Goal: Task Accomplishment & Management: Use online tool/utility

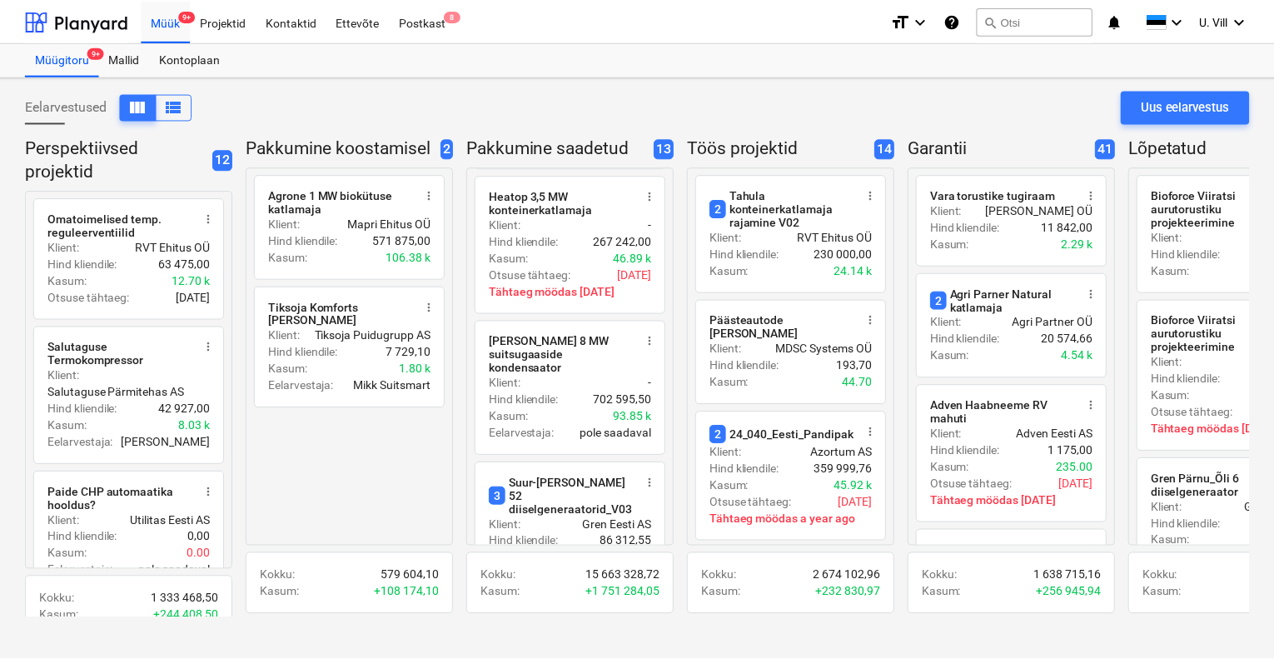
scroll to position [666, 0]
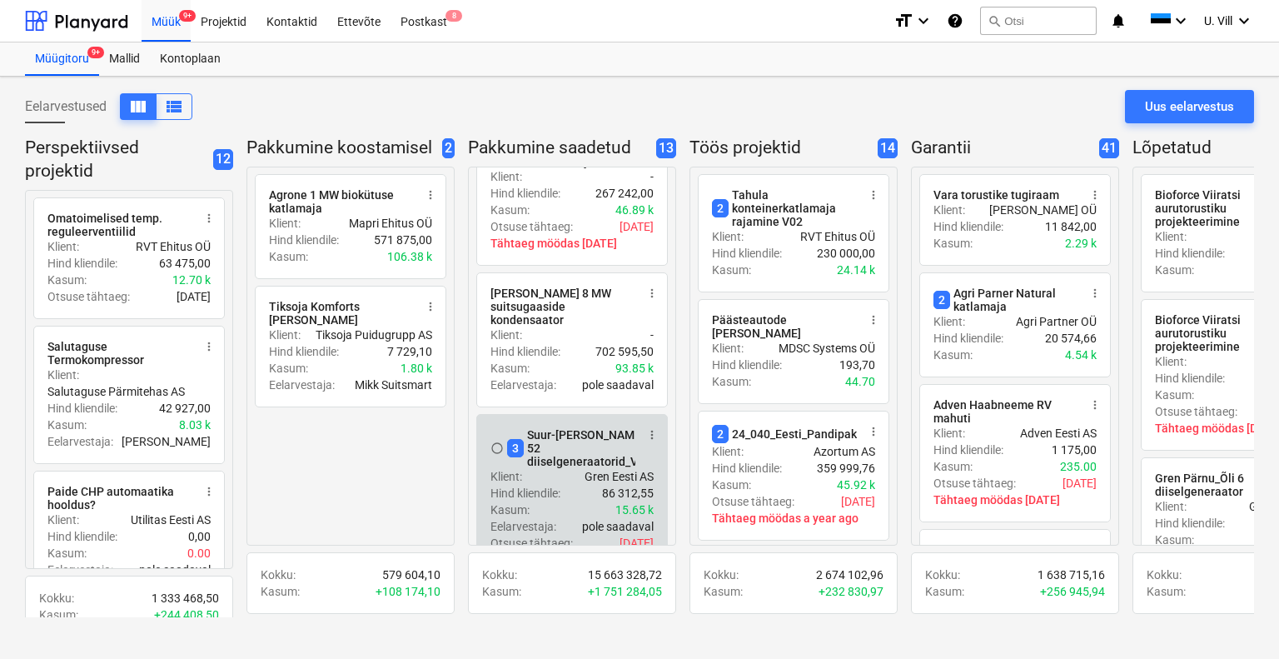
click at [560, 485] on p "Hind kliendile :" at bounding box center [525, 493] width 70 height 17
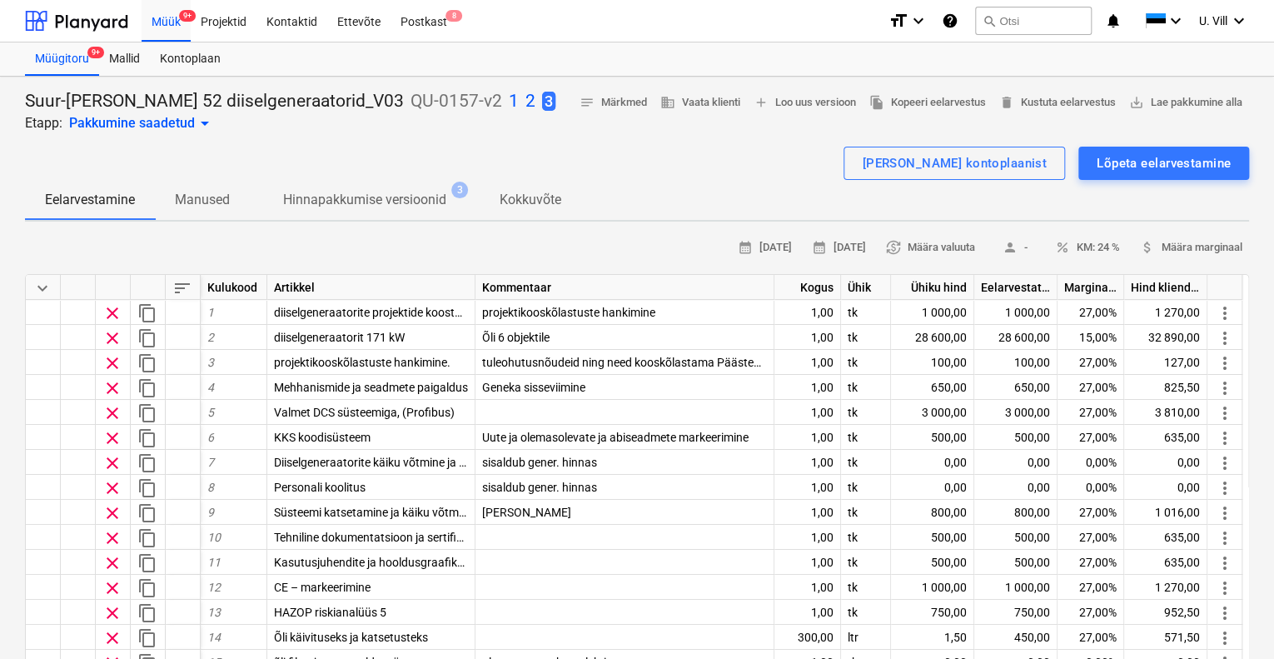
click at [509, 102] on p "1" at bounding box center [514, 101] width 10 height 23
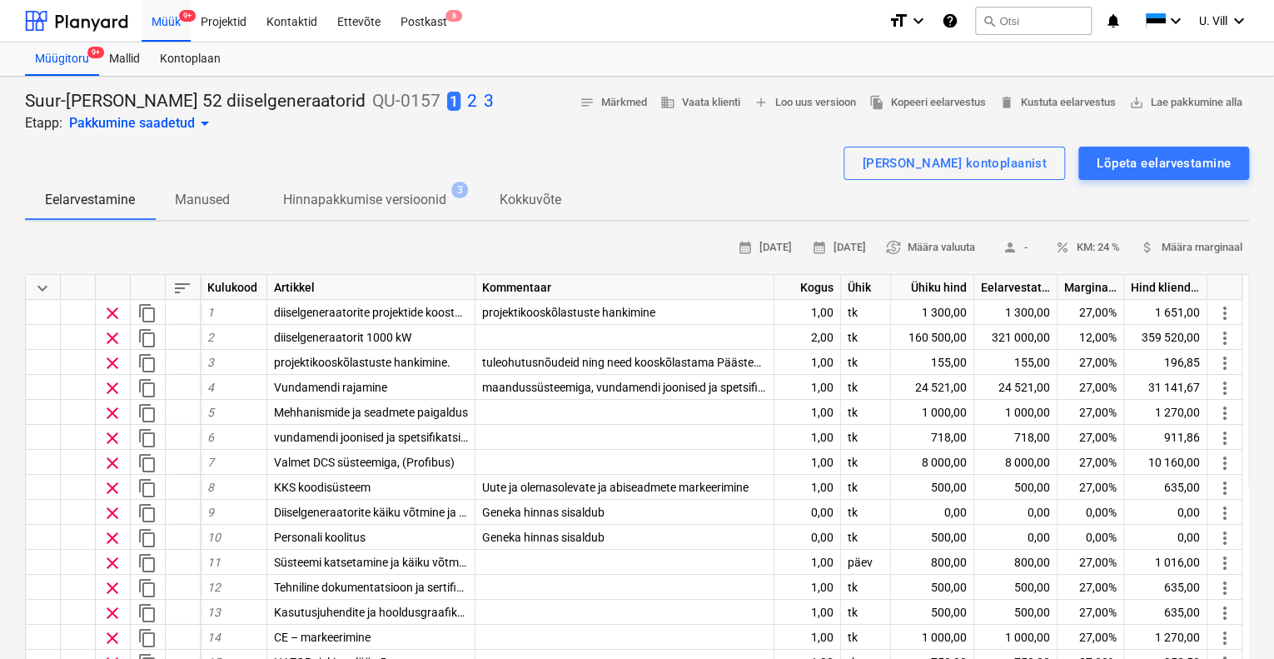
click at [467, 102] on p "2" at bounding box center [472, 101] width 10 height 23
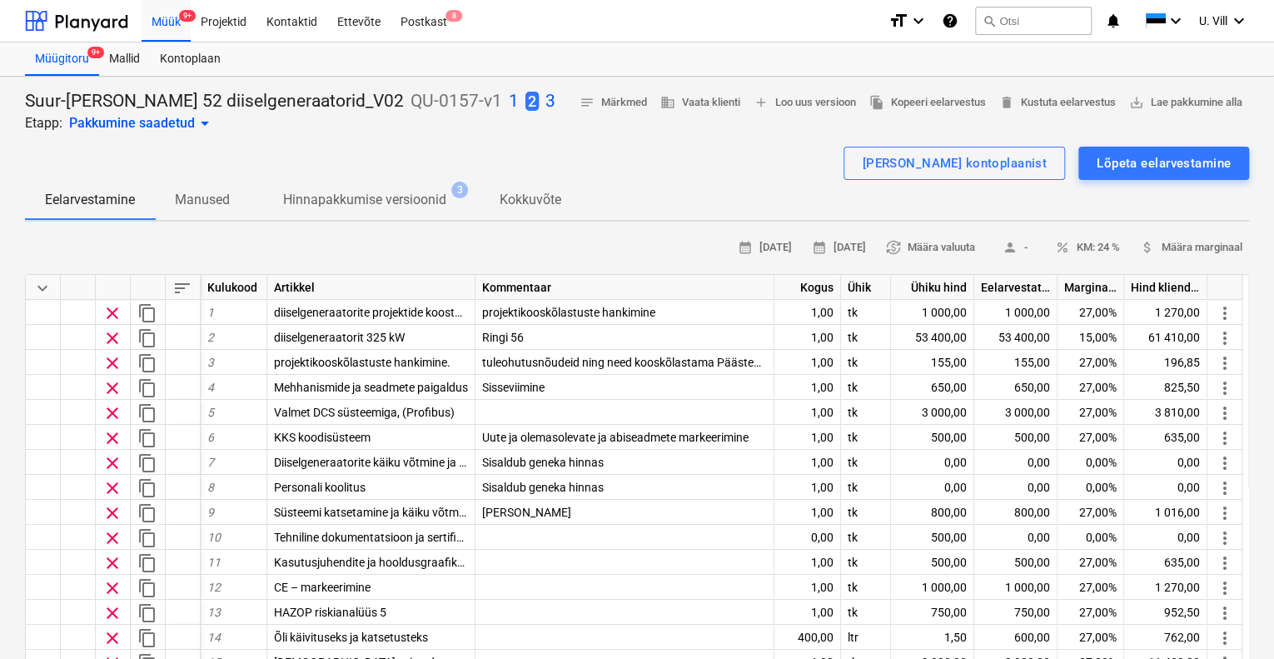
click at [545, 102] on p "3" at bounding box center [550, 101] width 10 height 23
click at [509, 105] on p "1" at bounding box center [514, 101] width 10 height 23
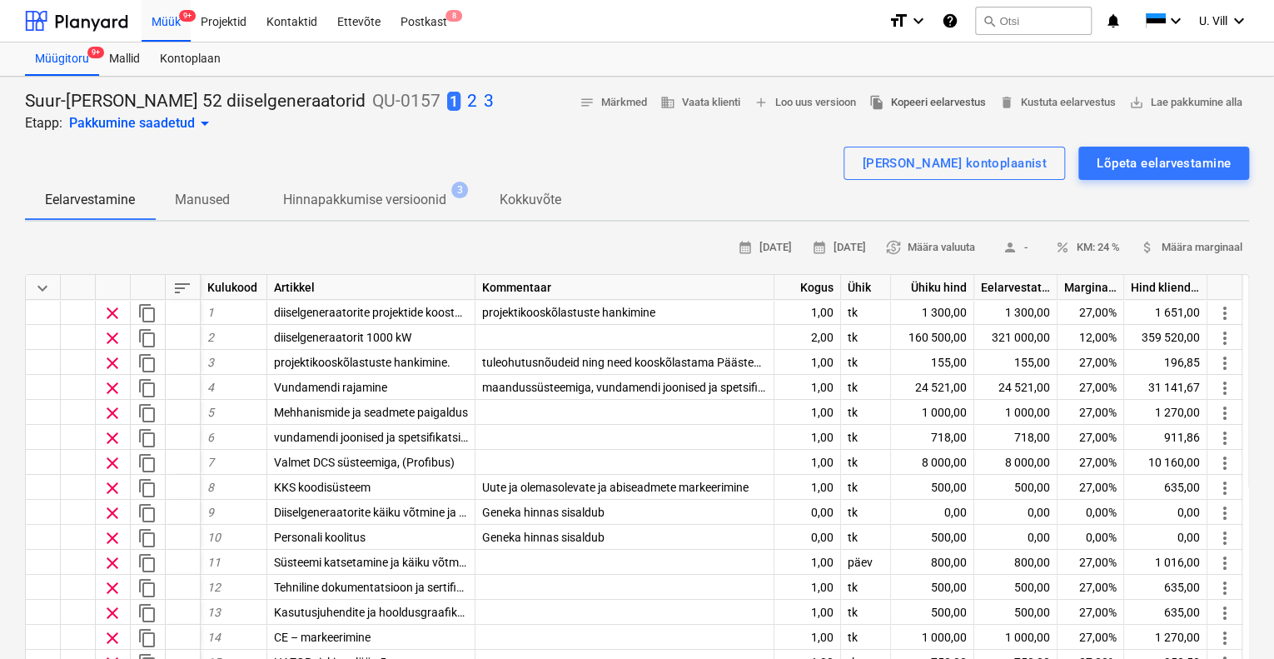
click at [915, 102] on span "file_copy Kopeeri eelarvestus" at bounding box center [927, 102] width 117 height 19
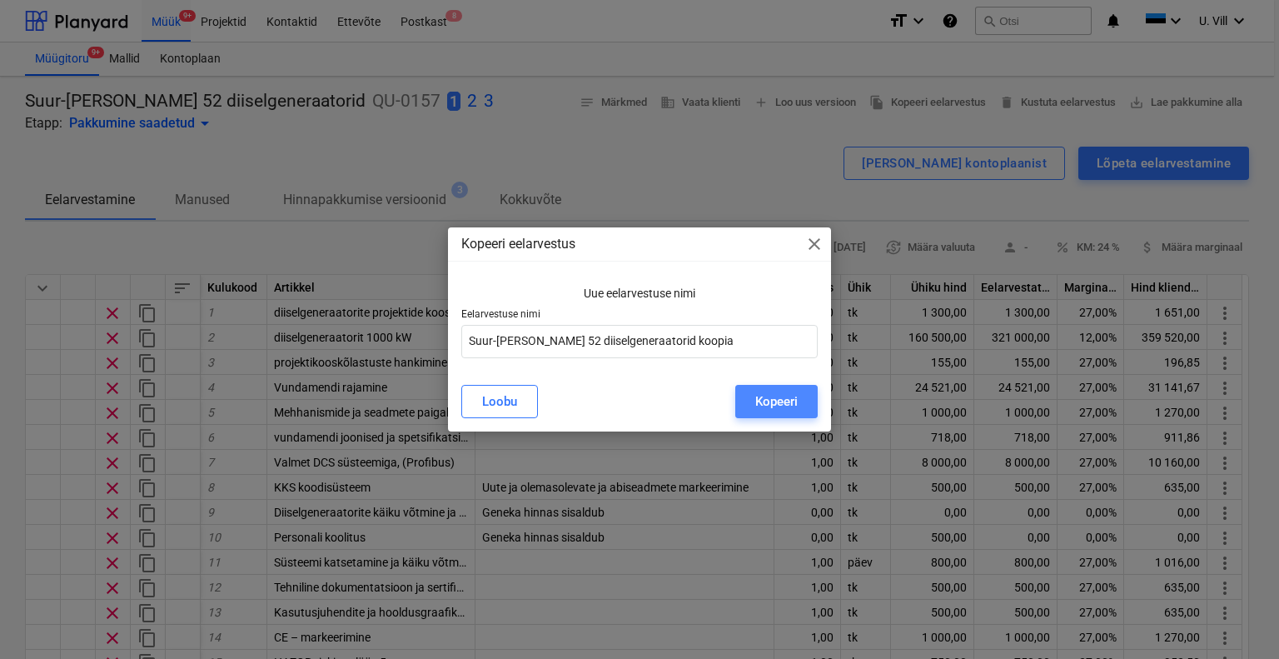
click at [767, 400] on div "Kopeeri" at bounding box center [776, 402] width 42 height 22
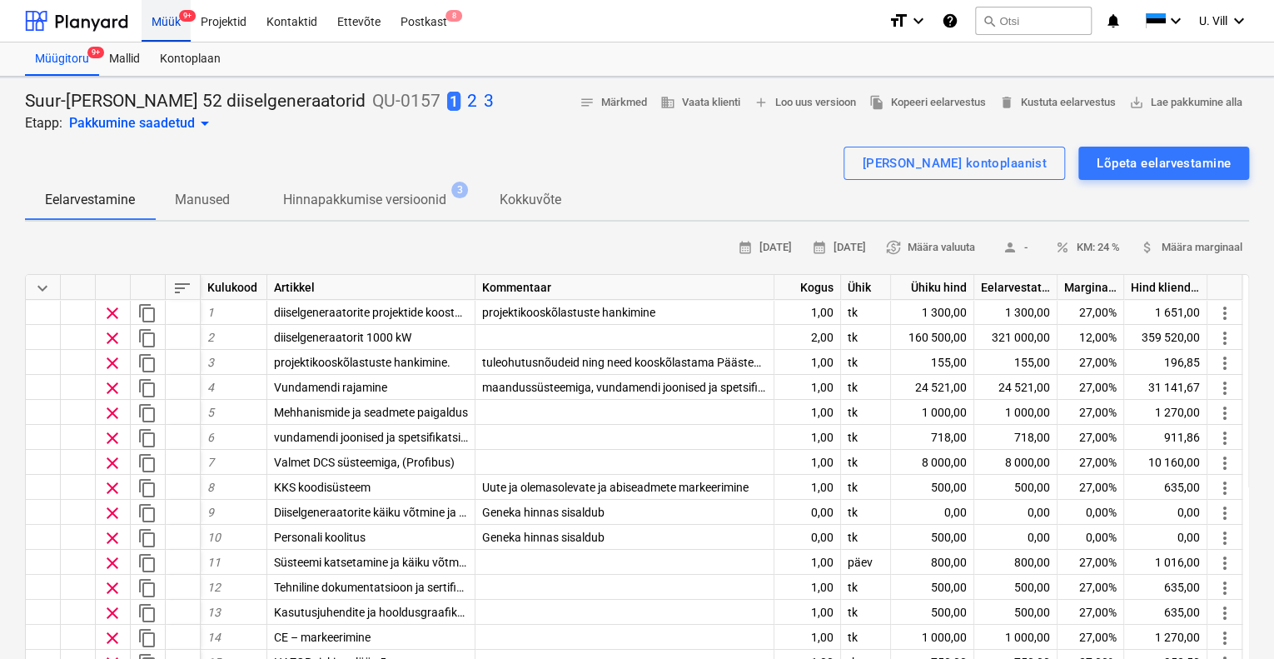
type textarea "x"
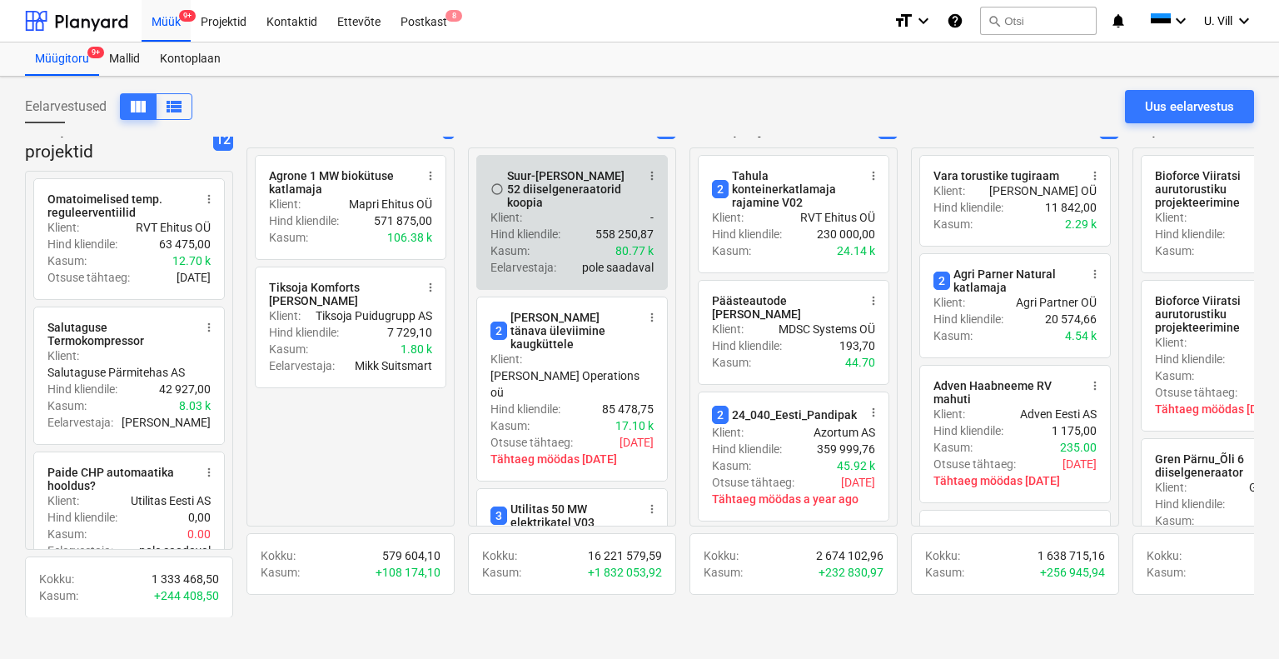
click at [621, 182] on div "Suur-[PERSON_NAME] 52 diiselgeneraatorid koopia" at bounding box center [571, 189] width 128 height 40
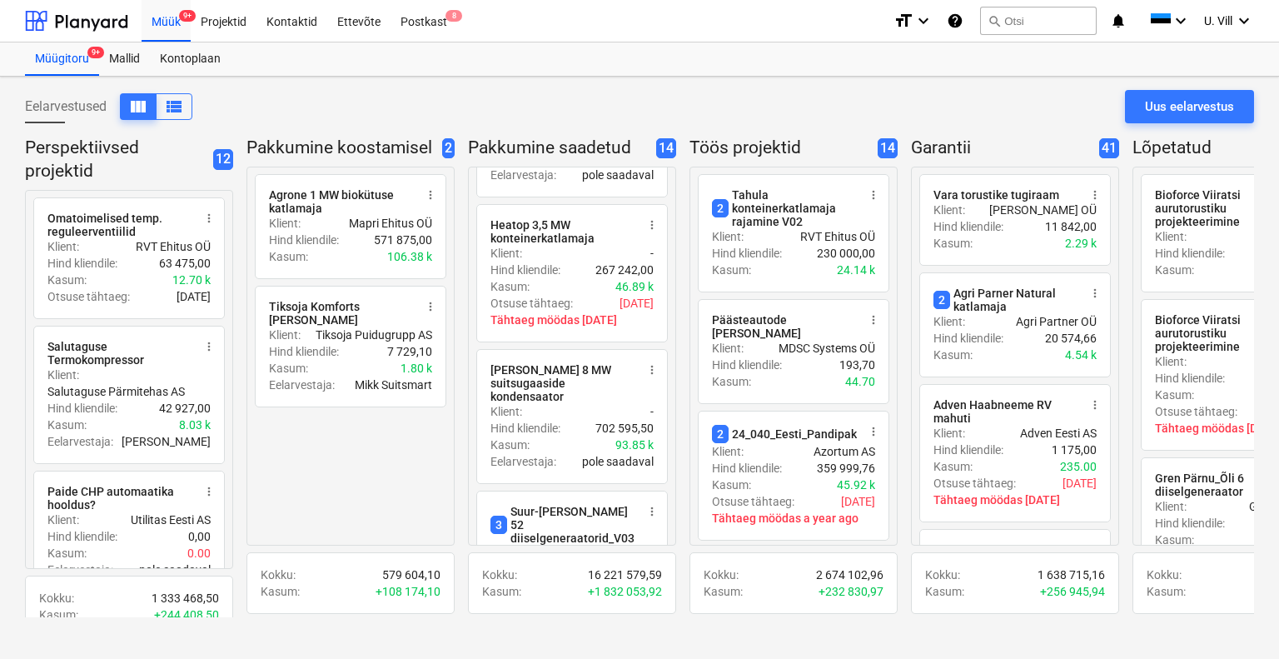
scroll to position [859, 0]
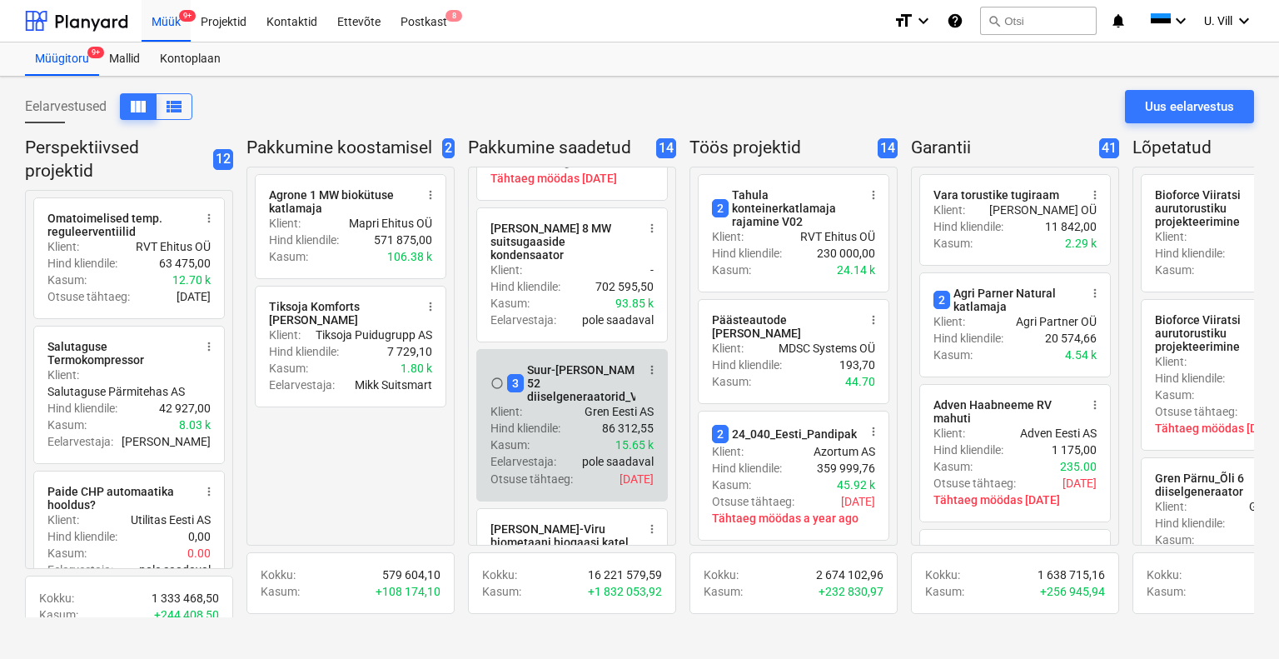
click at [570, 363] on div "3 Suur-[PERSON_NAME] 52 diiselgeneraatorid_V03" at bounding box center [579, 383] width 144 height 40
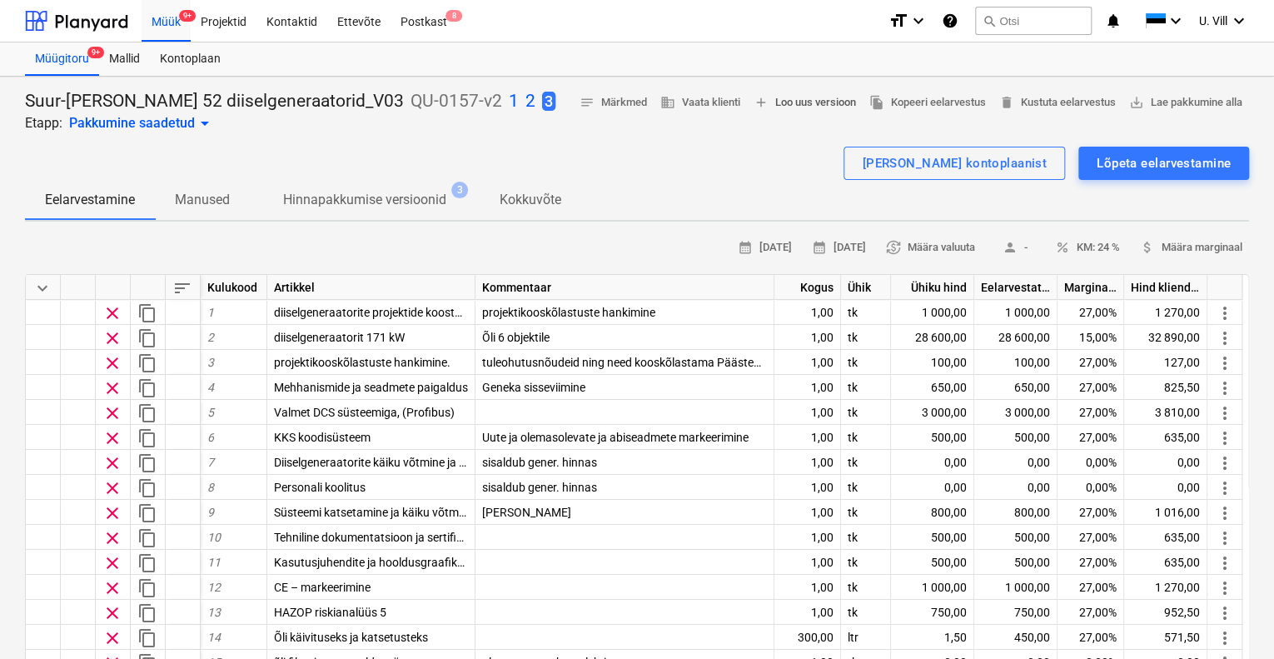
click at [828, 99] on span "add Loo uus versioon" at bounding box center [805, 102] width 102 height 19
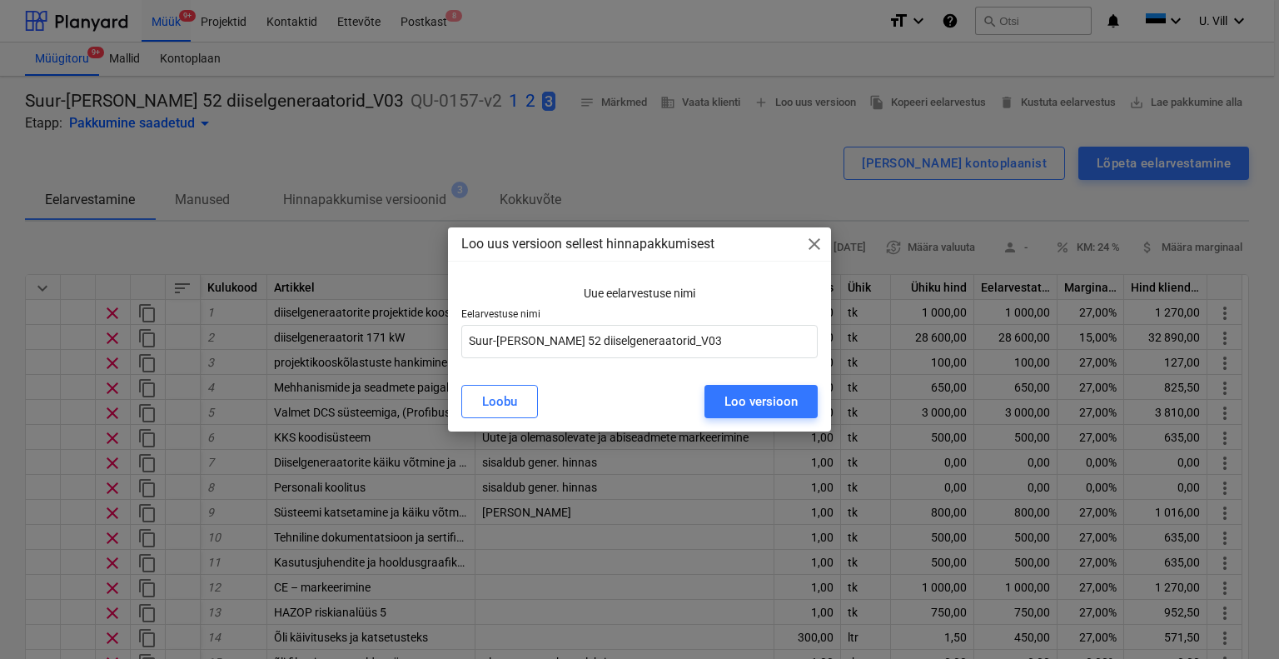
click at [816, 242] on span "close" at bounding box center [814, 244] width 20 height 20
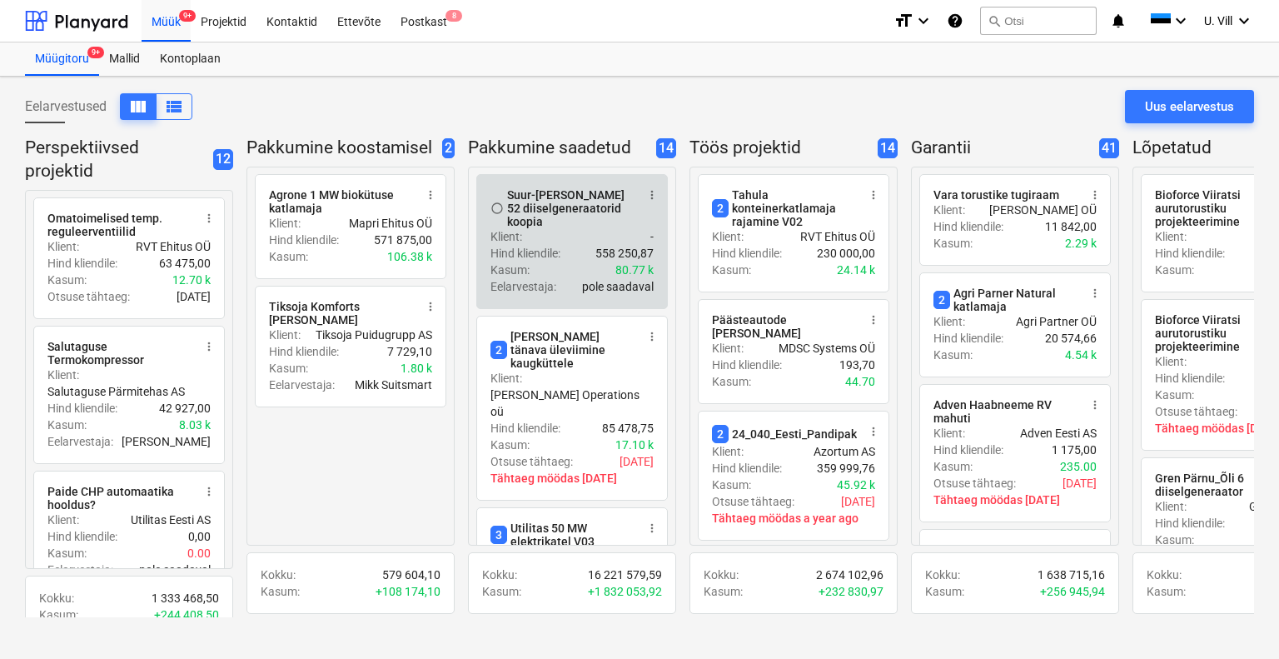
click at [626, 212] on div "Suur-[PERSON_NAME] 52 diiselgeneraatorid koopia" at bounding box center [571, 208] width 128 height 40
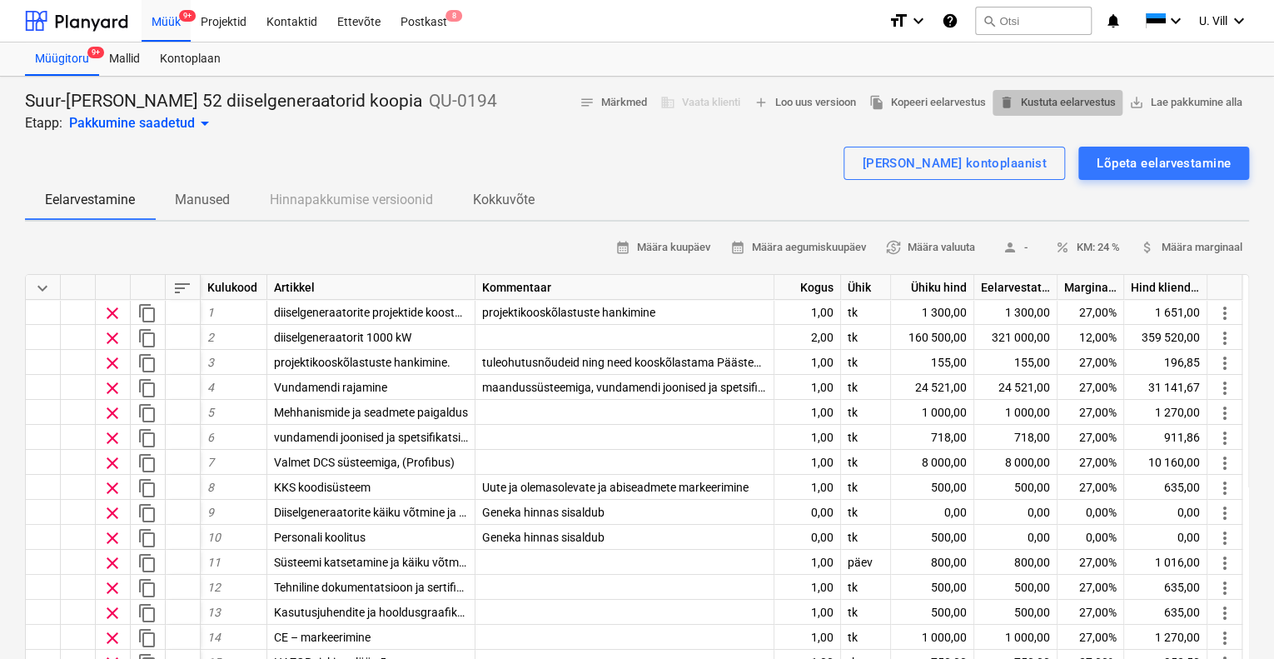
click at [1082, 99] on span "delete Kustuta eelarvestus" at bounding box center [1057, 102] width 117 height 19
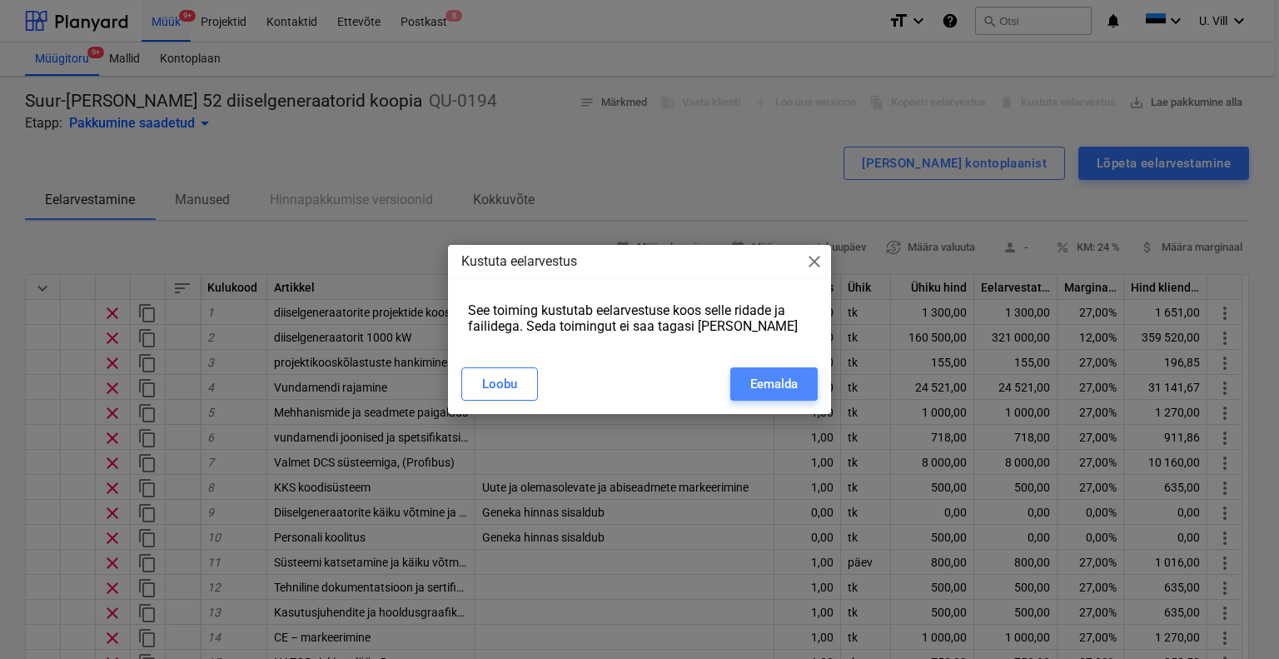
click at [790, 386] on div "Eemalda" at bounding box center [773, 384] width 47 height 22
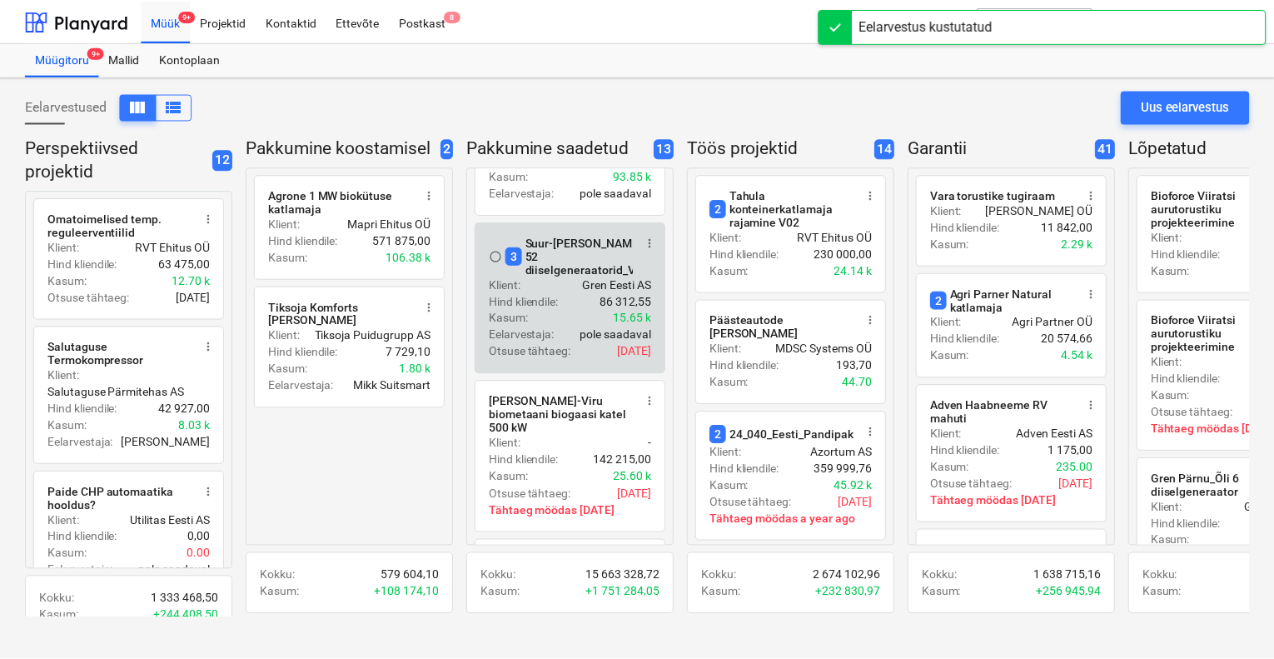
scroll to position [874, 0]
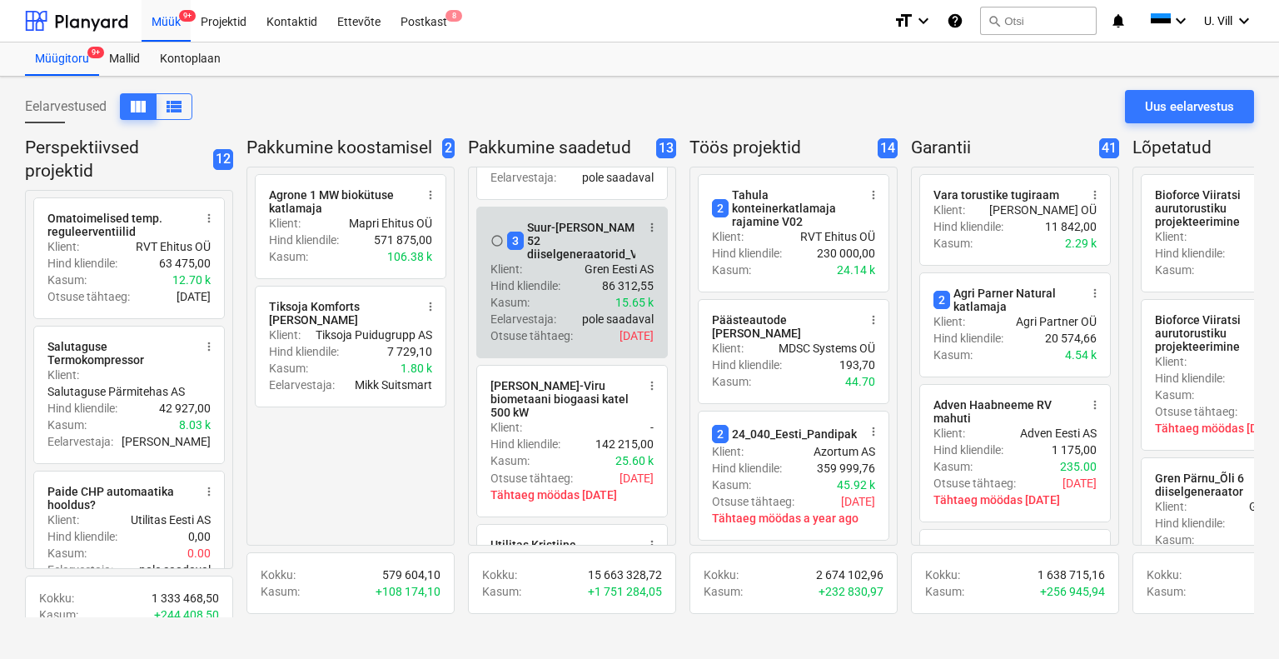
click at [600, 294] on div "Kasum : 15.65 k" at bounding box center [571, 302] width 163 height 17
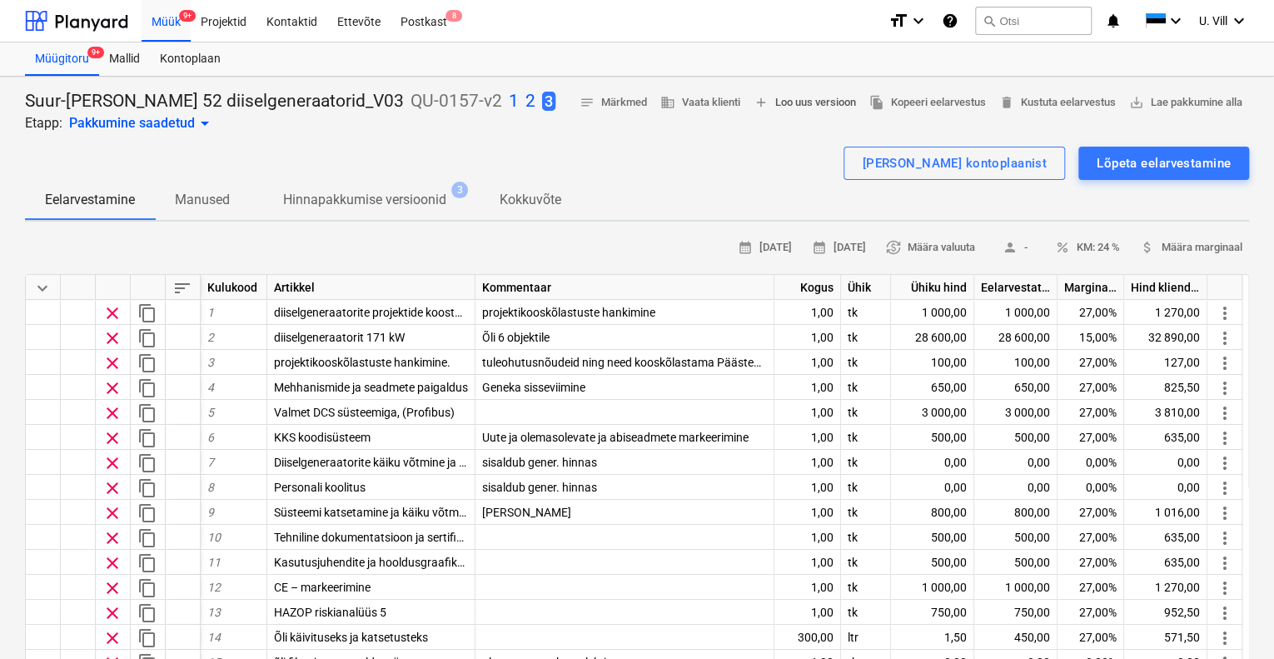
click at [809, 100] on span "add Loo uus versioon" at bounding box center [805, 102] width 102 height 19
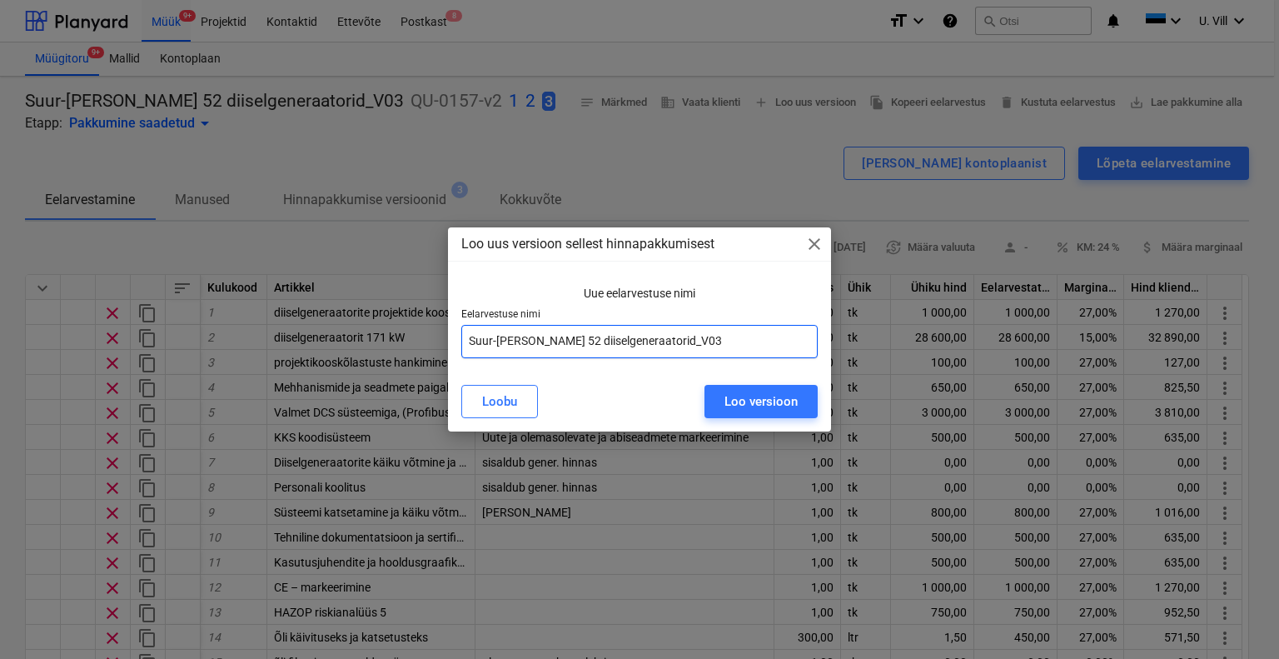
click at [653, 341] on input "Suur-[PERSON_NAME] 52 diiselgeneraatorid_V03" at bounding box center [639, 341] width 357 height 33
click at [777, 404] on div "Loo versioon" at bounding box center [760, 402] width 73 height 22
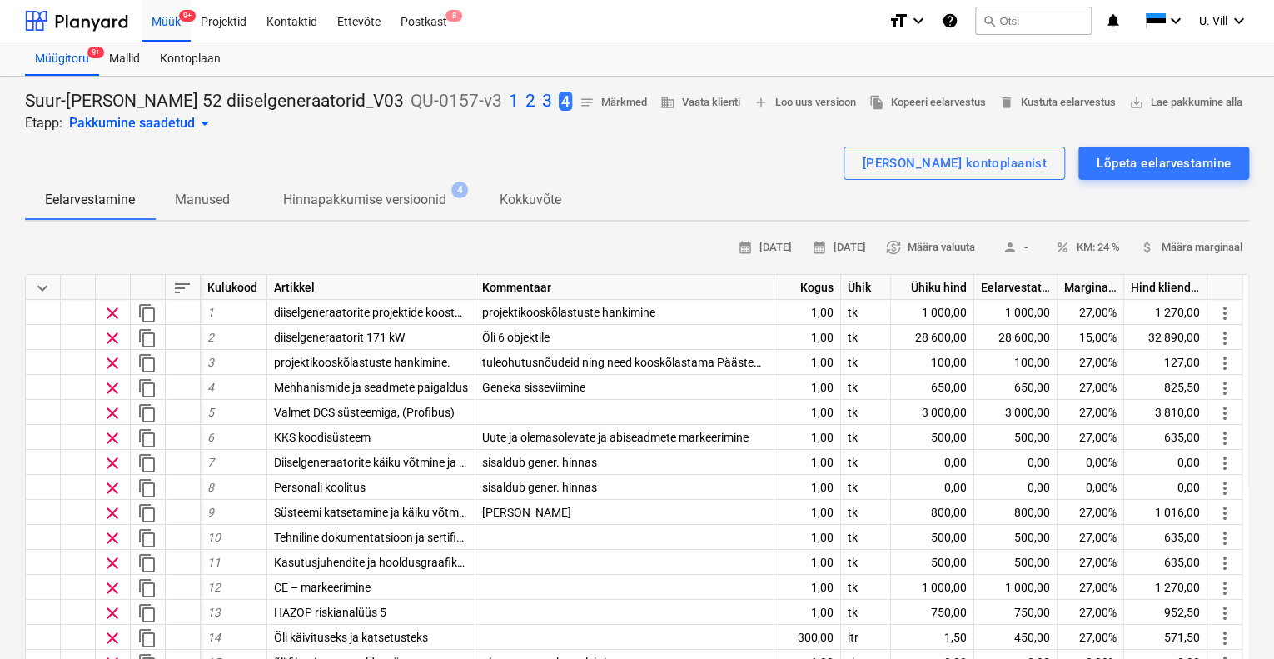
drag, startPoint x: 463, startPoint y: 102, endPoint x: 376, endPoint y: 155, distance: 101.3
click at [376, 155] on div "[PERSON_NAME] kontoplaanist Lõpeta eelarvestamine" at bounding box center [637, 163] width 1224 height 33
click at [509, 102] on p "1" at bounding box center [514, 101] width 10 height 23
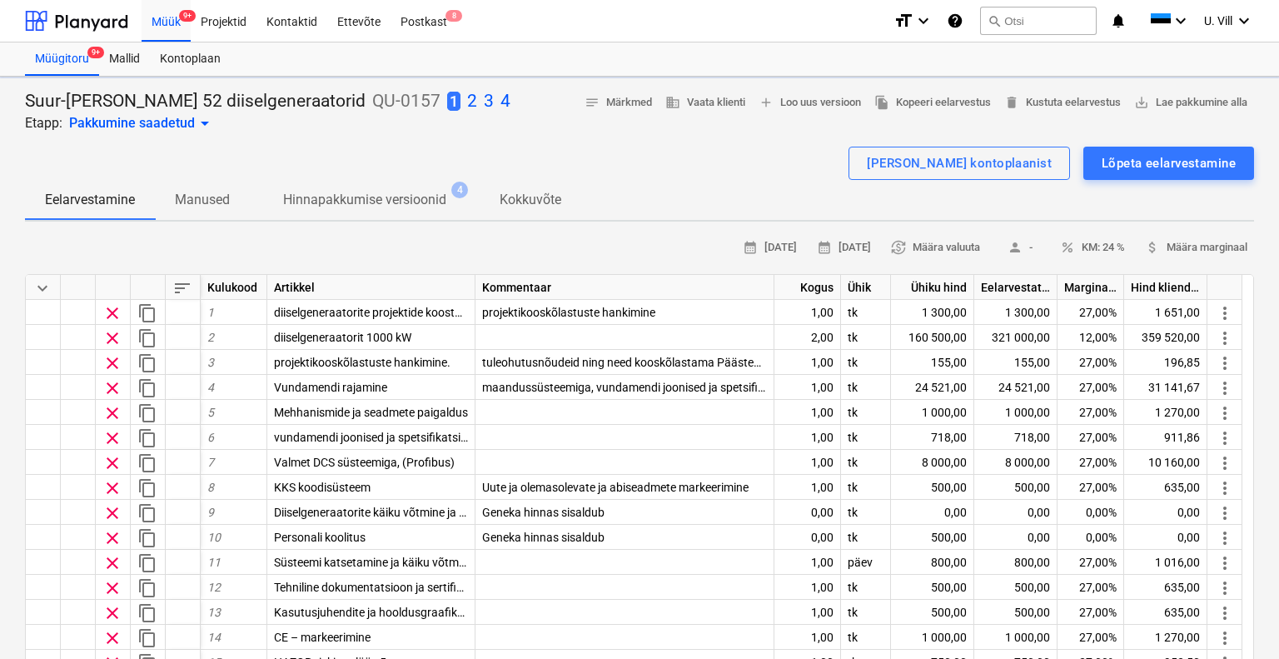
type textarea "x"
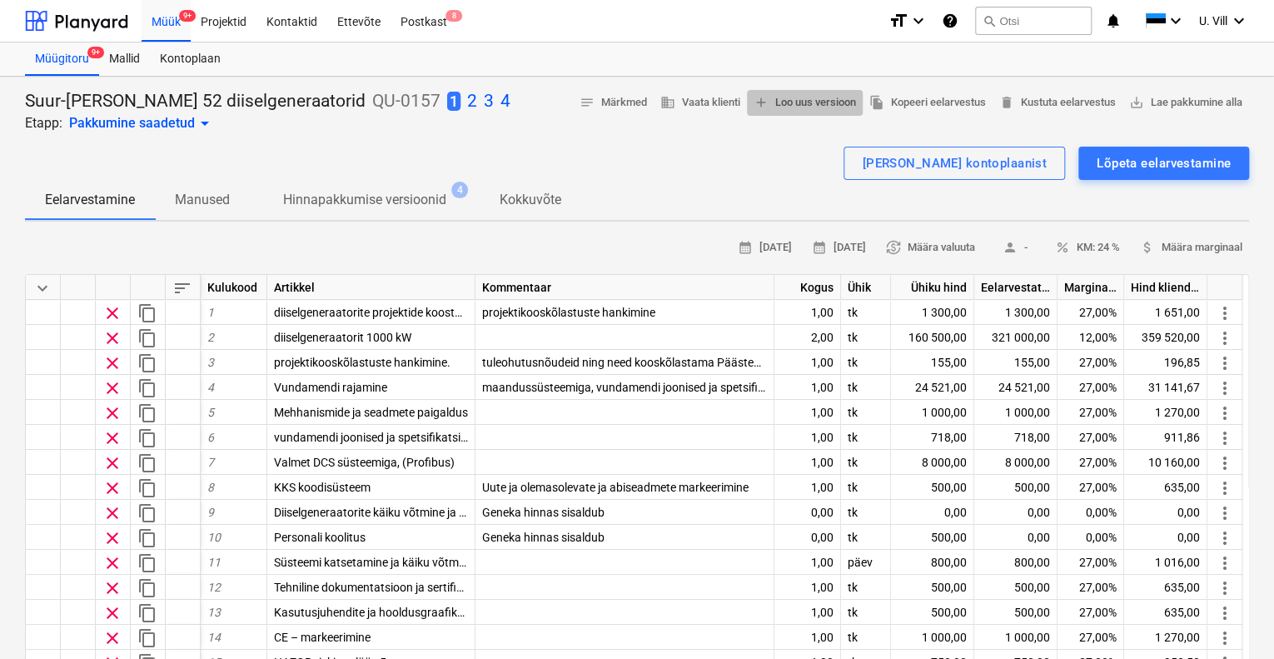
click at [805, 107] on span "add Loo uus versioon" at bounding box center [805, 102] width 102 height 19
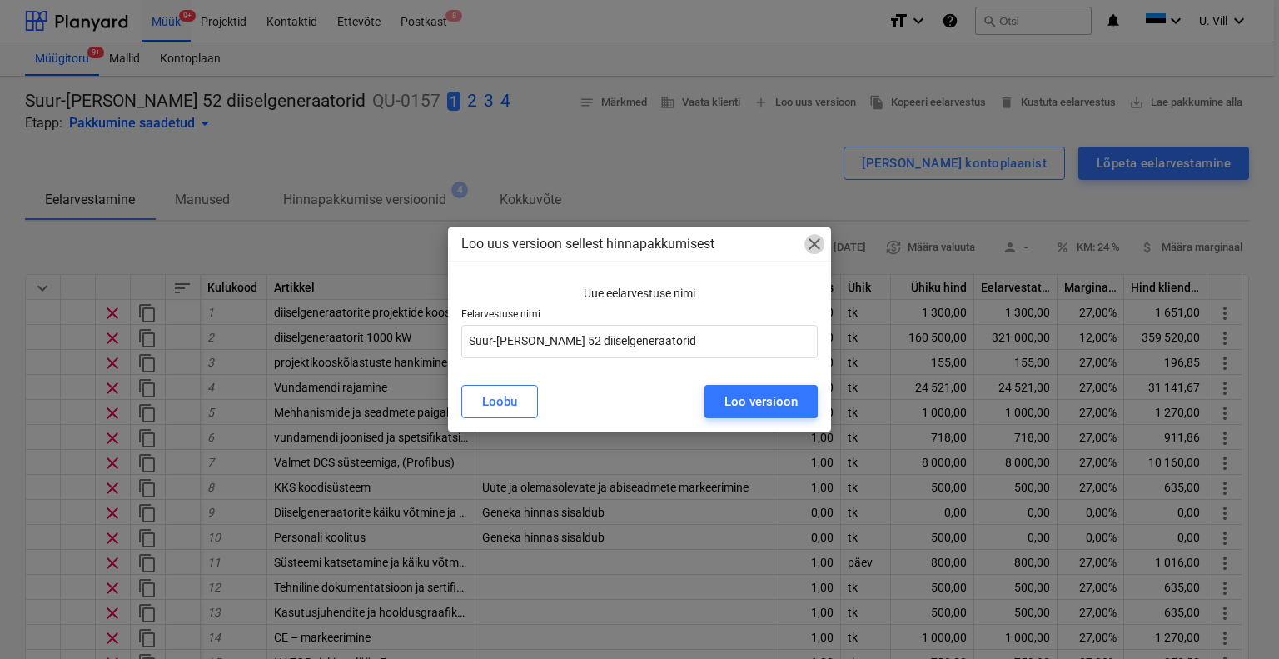
click at [811, 246] on span "close" at bounding box center [814, 244] width 20 height 20
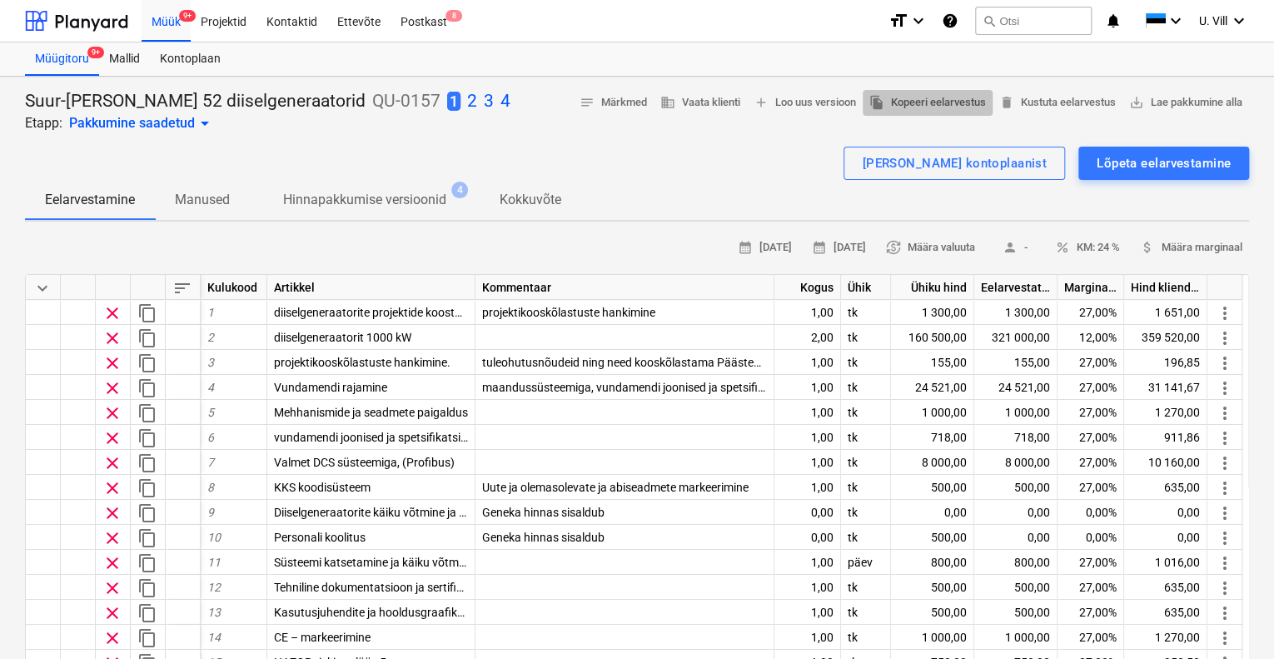
click at [929, 102] on span "file_copy Kopeeri eelarvestus" at bounding box center [927, 102] width 117 height 19
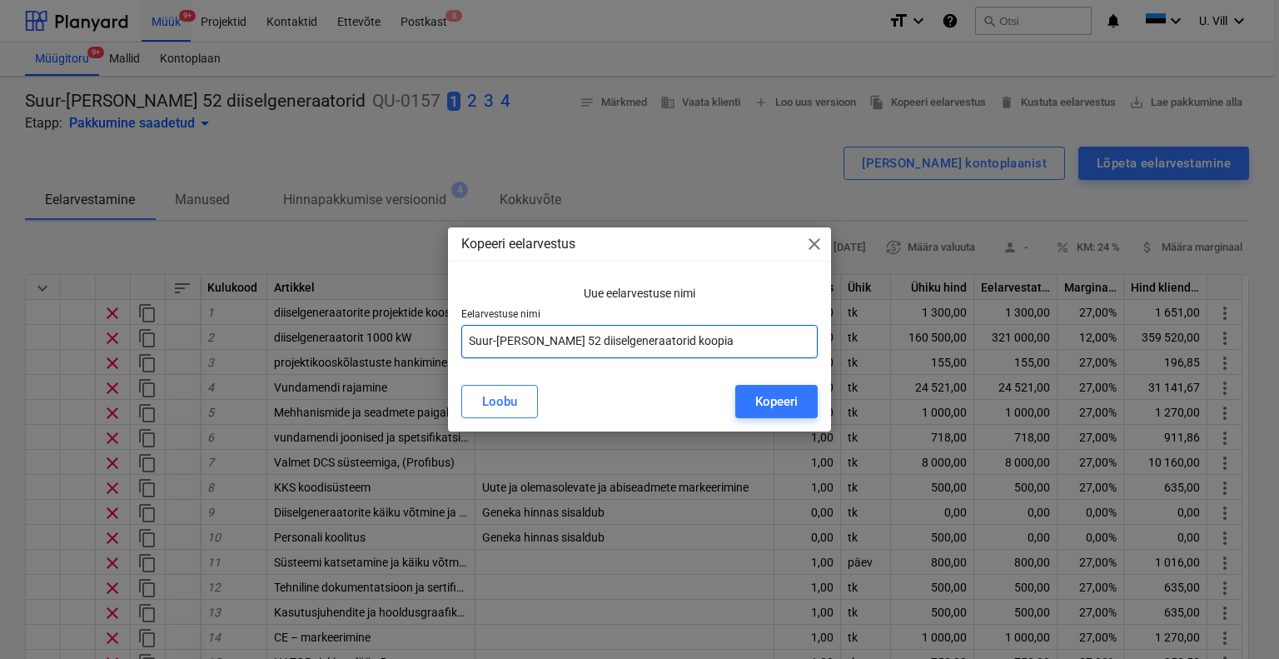
click at [669, 336] on input "Suur-[PERSON_NAME] 52 diiselgeneraatorid koopia" at bounding box center [639, 341] width 357 height 33
click at [626, 336] on input "Suur-[PERSON_NAME] 52 diiselgeneraatorid koopia" at bounding box center [639, 341] width 357 height 33
click at [630, 339] on input "Suur-[PERSON_NAME] 52 diiselgeneraatorid koopia" at bounding box center [639, 341] width 357 height 33
type input "Suur-[PERSON_NAME] 52 diiselgeneraatorid Suur Jõele koopia"
click at [786, 399] on div "Kopeeri" at bounding box center [776, 402] width 42 height 22
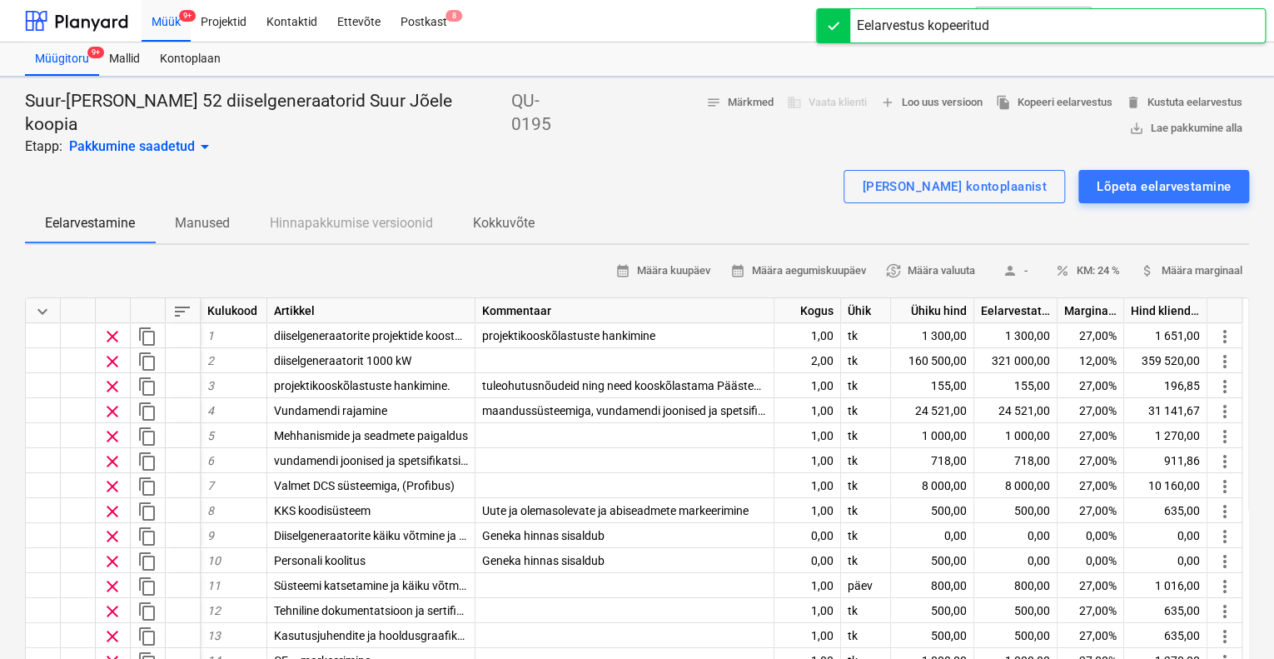
type textarea "x"
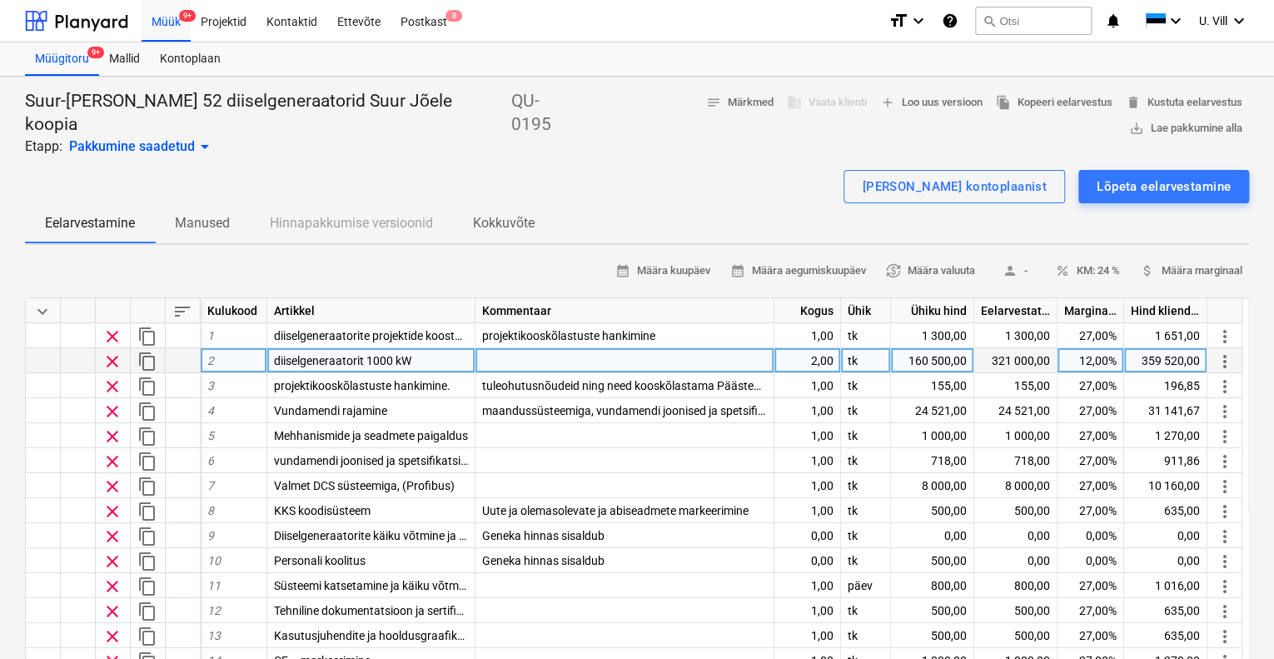
click at [932, 348] on div "160 500,00" at bounding box center [932, 360] width 83 height 25
type input "159000"
click at [860, 216] on div "Eelarvestamine Manused Hinnapakkumise versioonid Kokkuvõte" at bounding box center [637, 223] width 1224 height 40
type textarea "x"
click at [392, 354] on span "diiselgeneraatorit 1000 kW" at bounding box center [342, 360] width 137 height 13
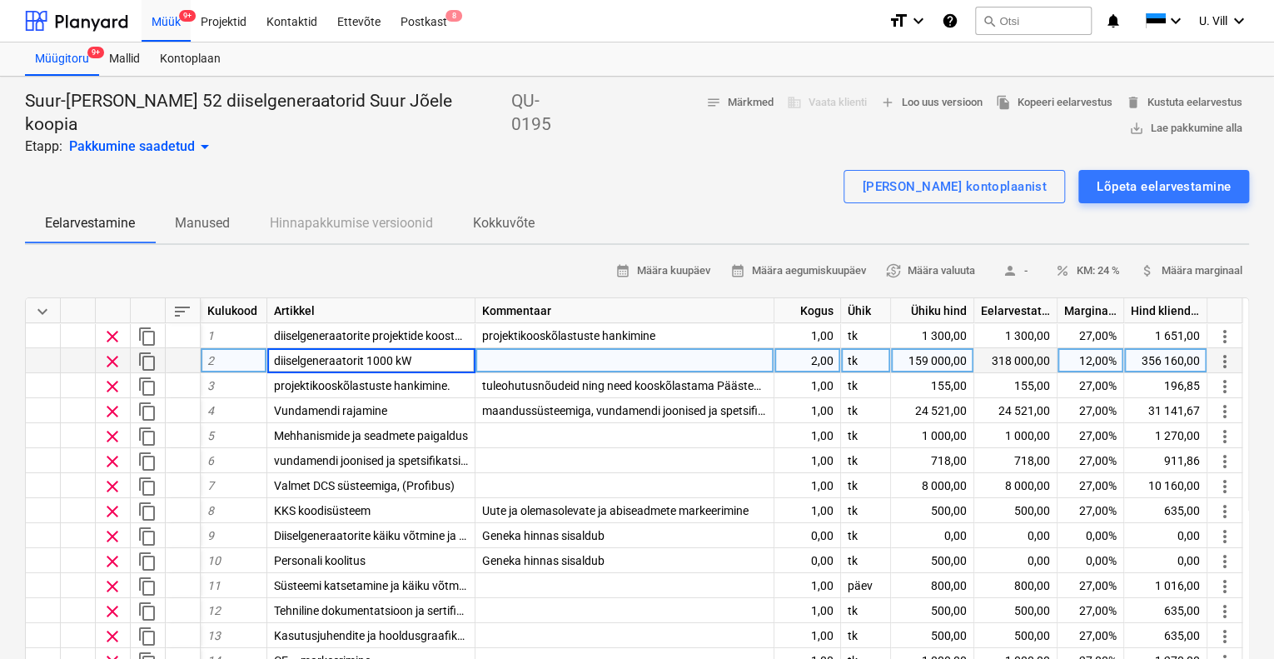
click at [392, 348] on input "diiselgeneraatorit 1000 kW" at bounding box center [370, 360] width 207 height 24
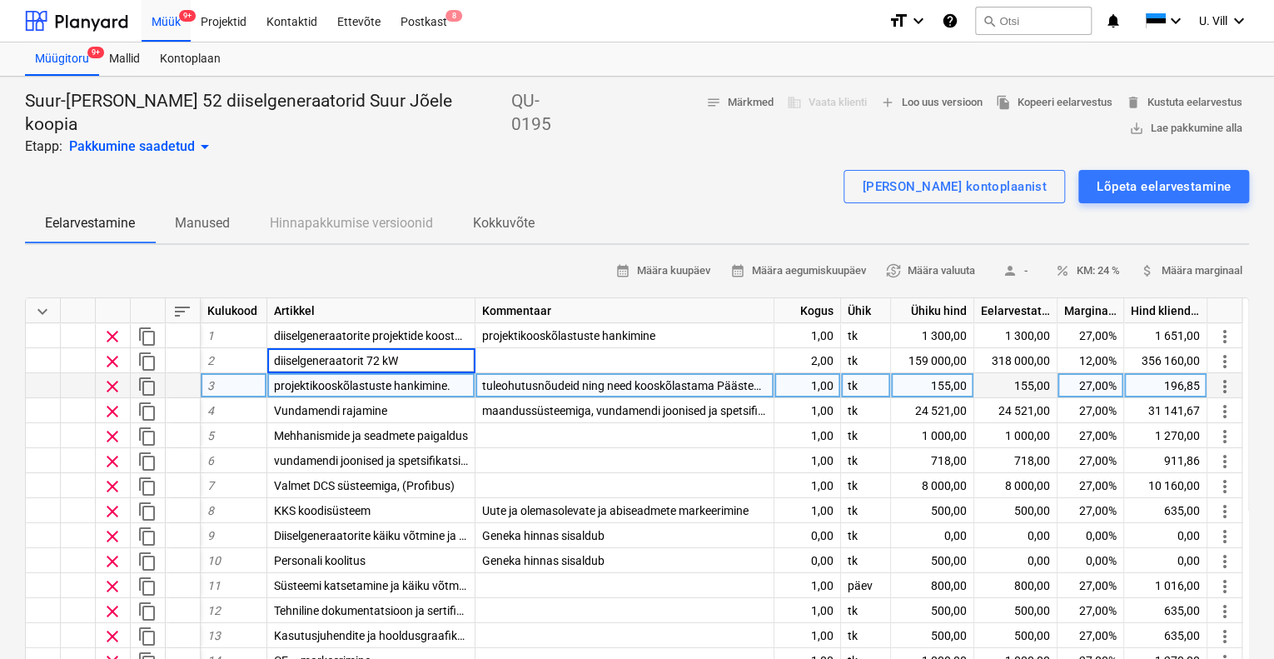
type input "diiselgeneraatorit 720 kW"
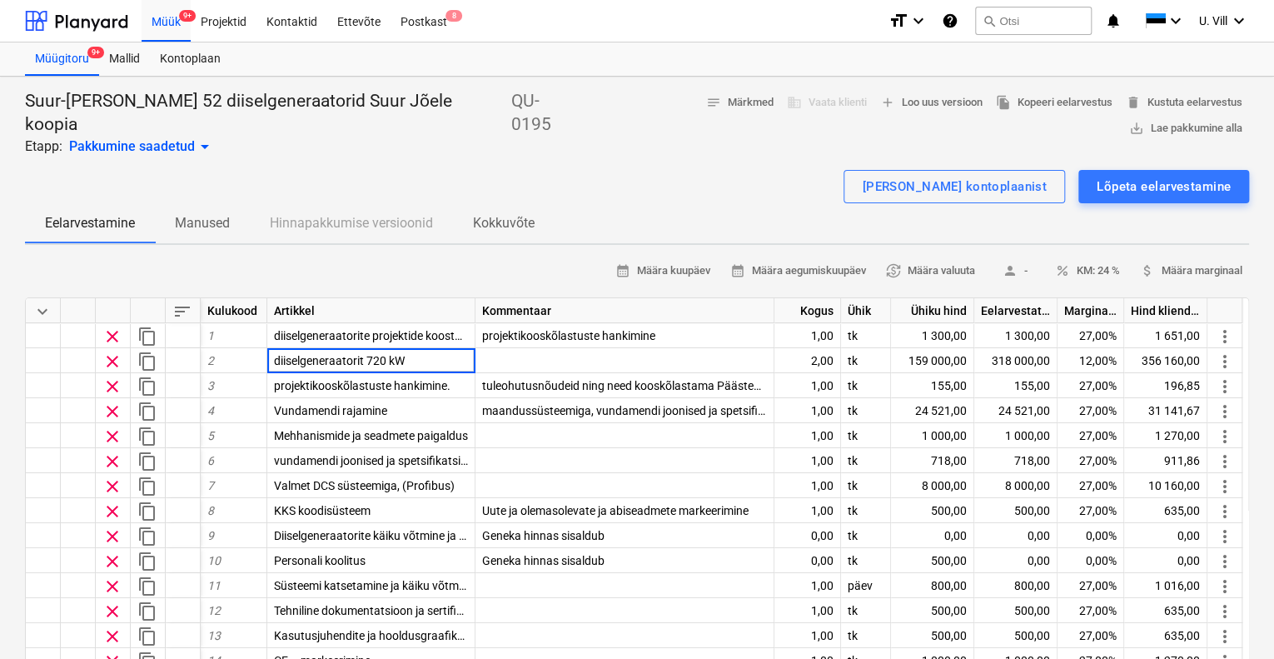
type textarea "x"
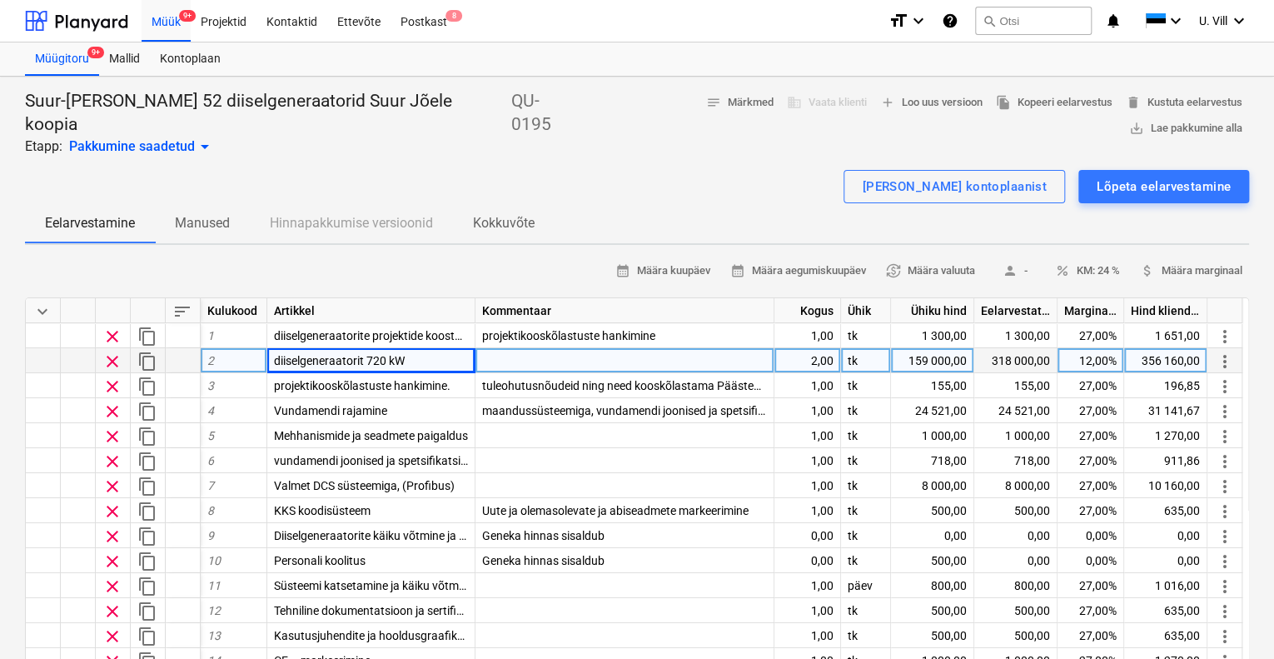
click at [365, 354] on span "diiselgeneraatorit 720 kW" at bounding box center [339, 360] width 131 height 13
click at [369, 348] on input "diiselgeneraatorit 720 kW" at bounding box center [370, 360] width 207 height 24
type input "diiselgeneraatorit 900 KVA/720 kW"
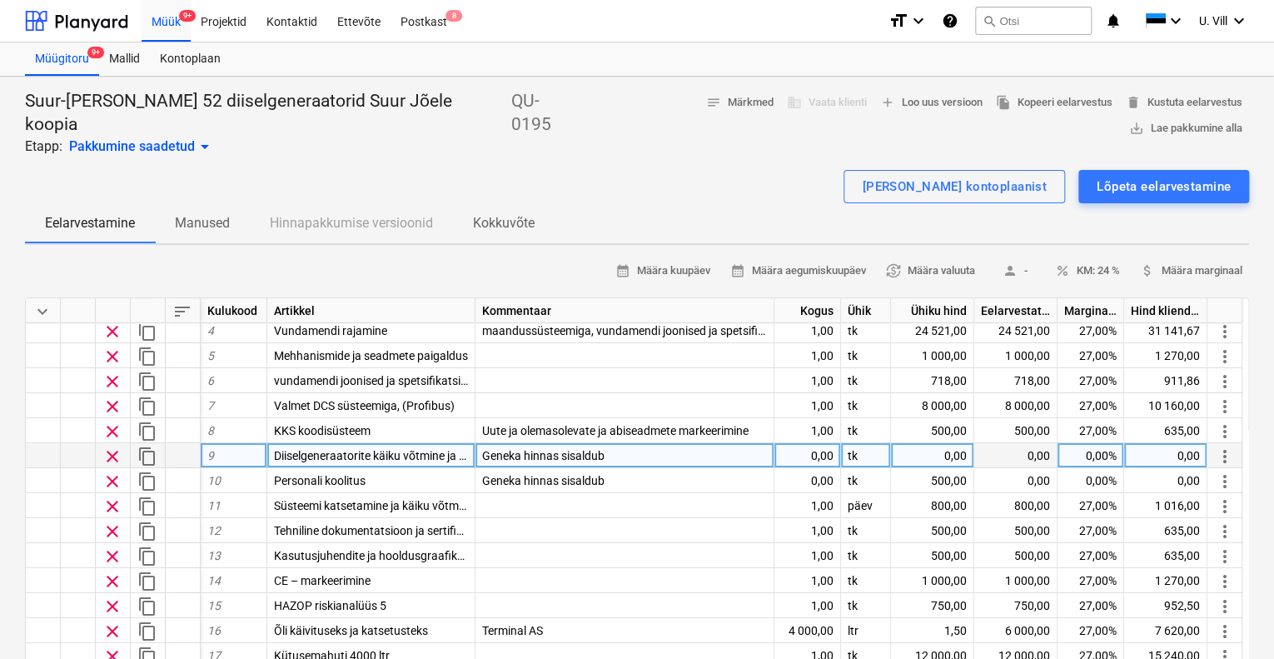
scroll to position [111, 0]
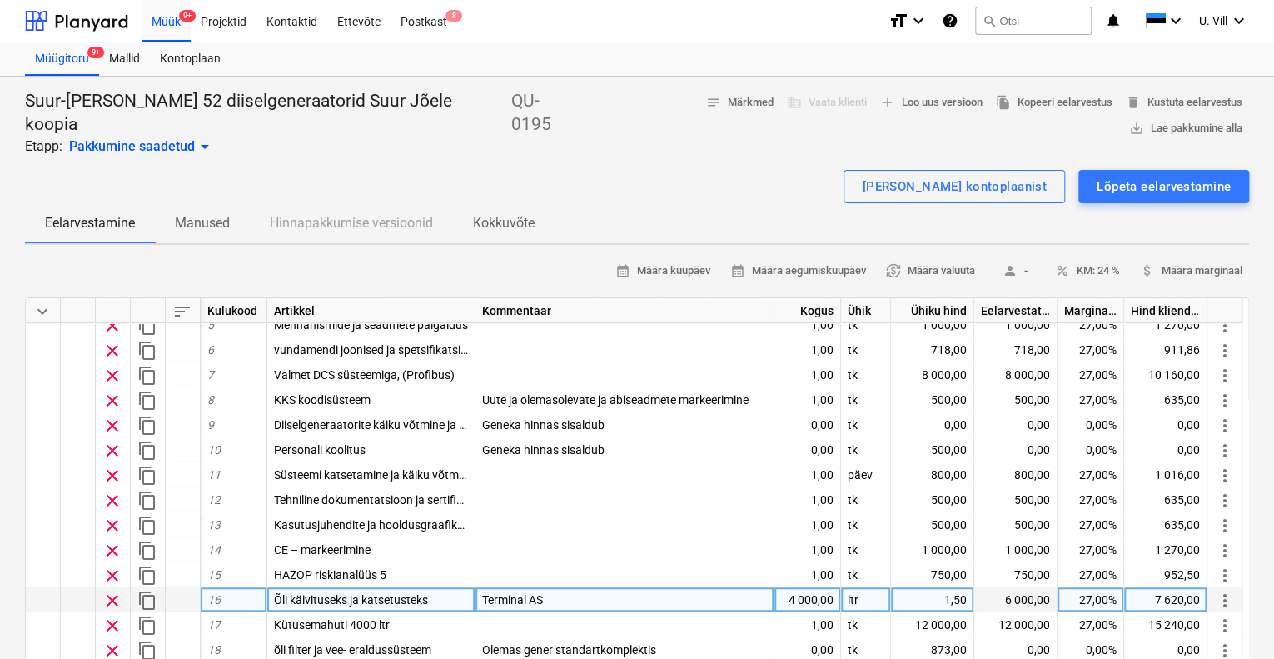
click at [796, 587] on div "4 000,00" at bounding box center [807, 599] width 67 height 25
type textarea "x"
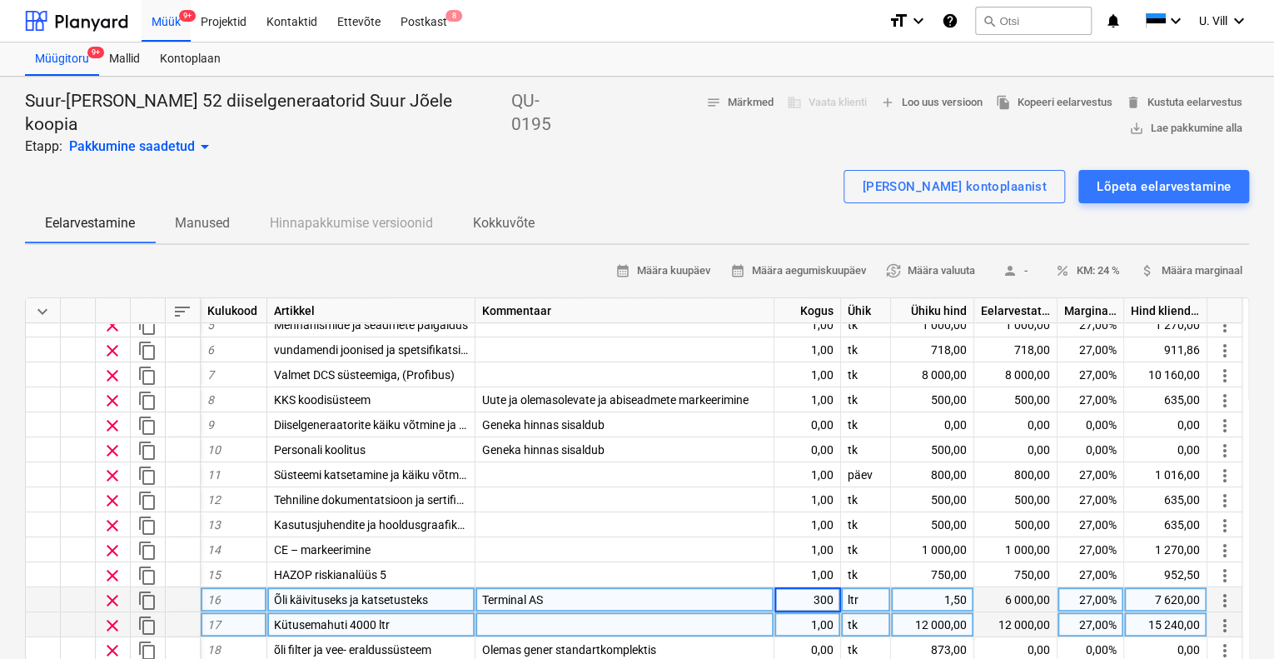
type input "3000"
type textarea "x"
click at [914, 612] on div "12 000,00" at bounding box center [932, 624] width 83 height 25
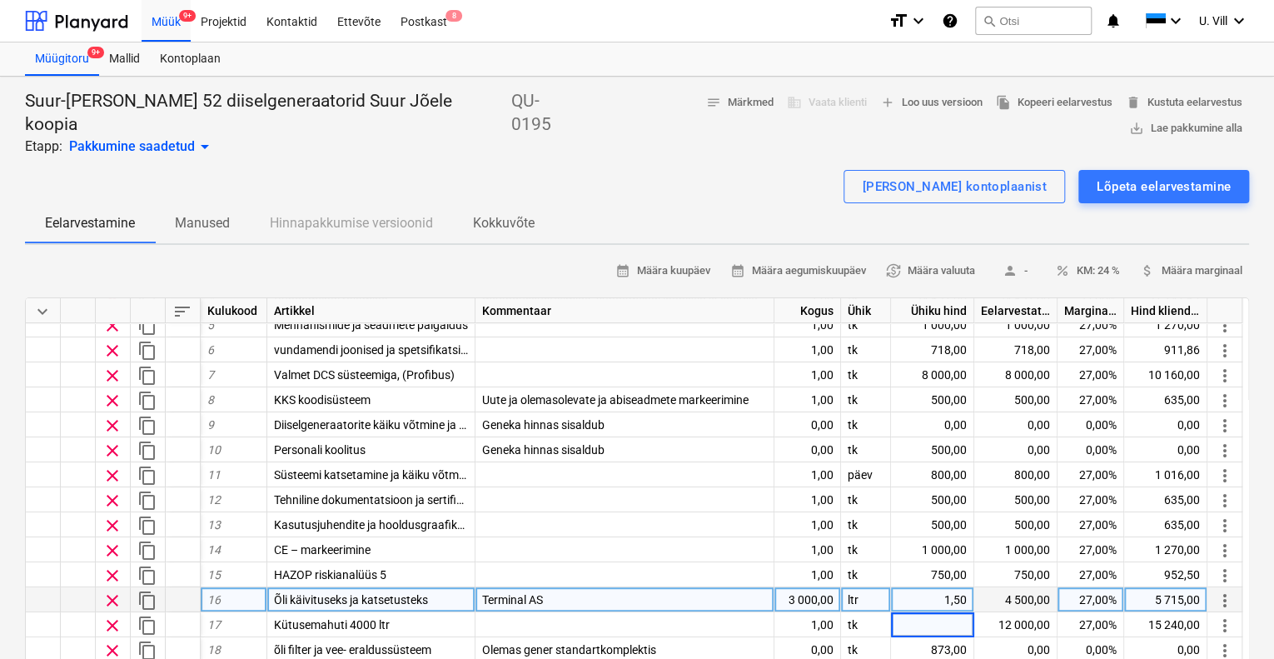
click at [790, 170] on div "[PERSON_NAME] kontoplaanist Lõpeta eelarvestamine" at bounding box center [637, 186] width 1224 height 33
type textarea "x"
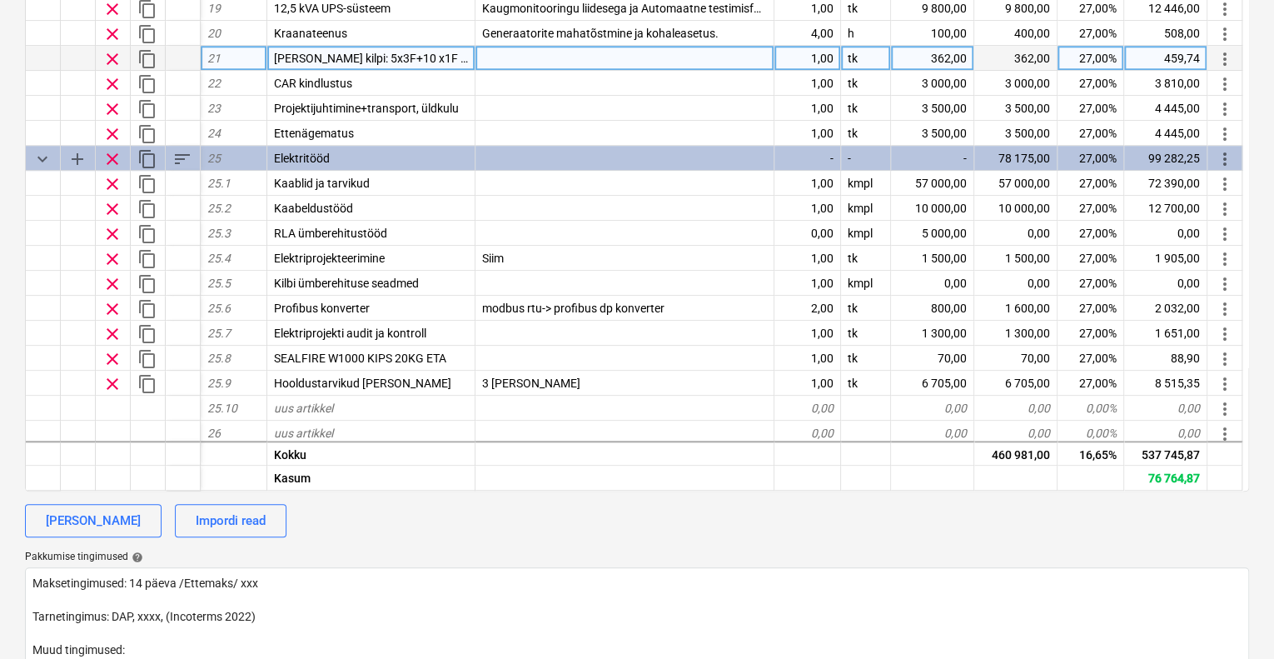
scroll to position [0, 0]
